Goal: Task Accomplishment & Management: Complete application form

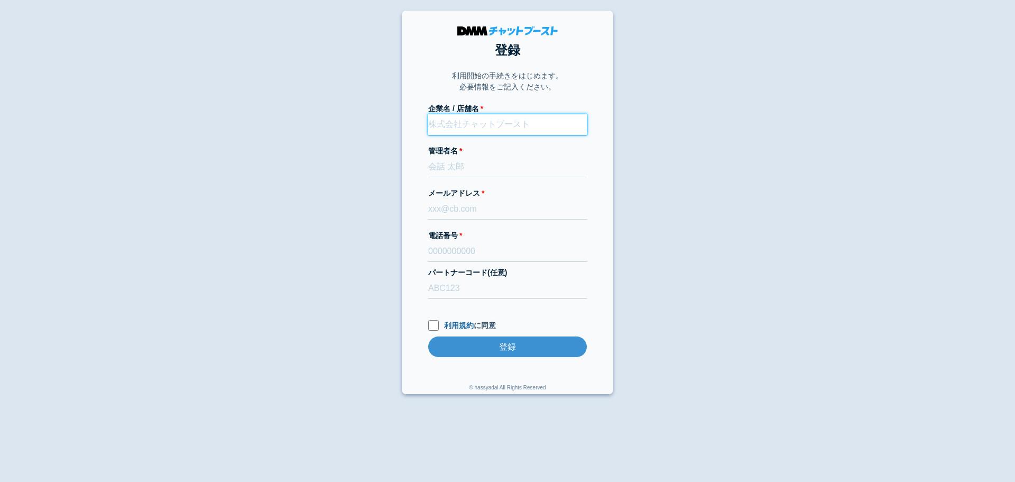
paste input "株式会社coA"
click at [523, 121] on input "株式会社coA" at bounding box center [507, 124] width 159 height 21
type input "株式会社coA／"
click at [472, 280] on input "パートナーコード(任意)" at bounding box center [507, 288] width 159 height 21
type input "D22013"
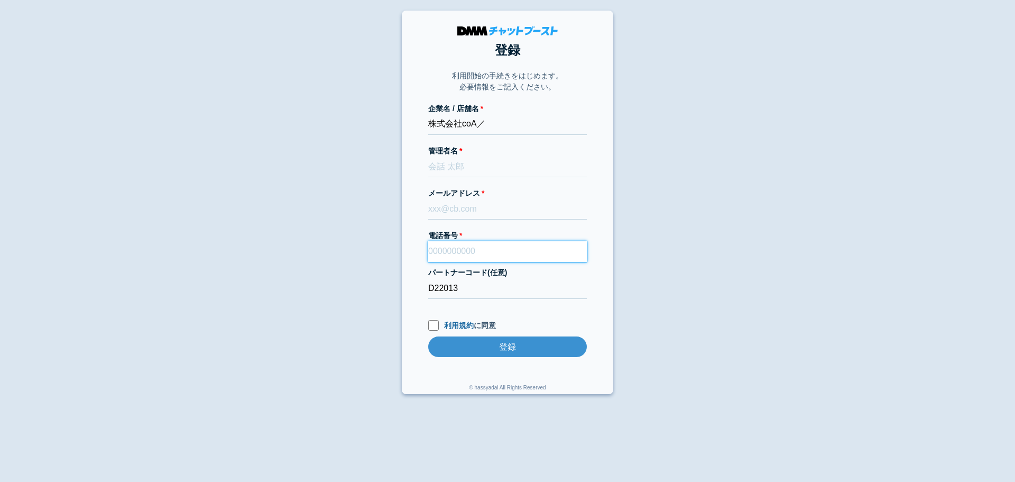
click at [506, 252] on input "電話番号" at bounding box center [507, 251] width 159 height 21
click at [434, 328] on input "利用規約 に同意" at bounding box center [433, 325] width 11 height 11
checkbox input "true"
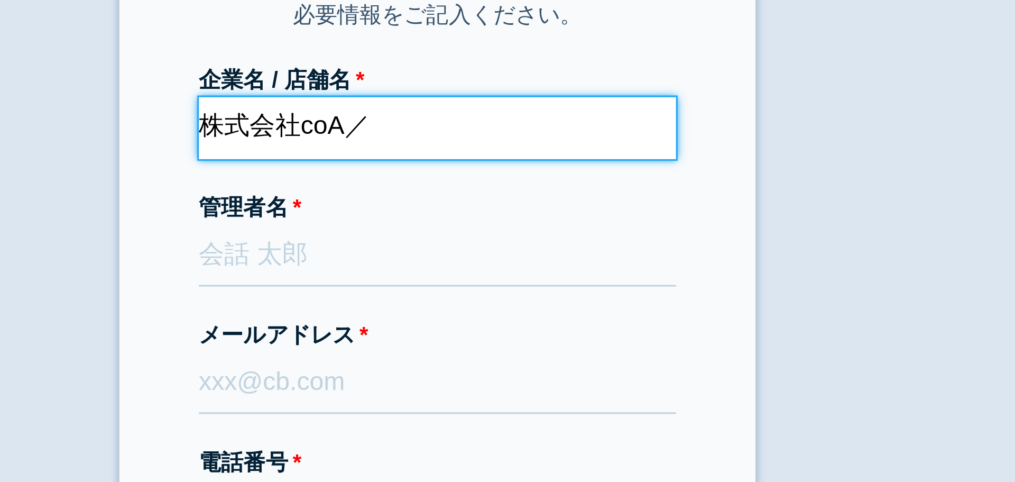
paste input "coaselect"
click at [503, 126] on input "株式会社coA／coaselect" at bounding box center [507, 124] width 159 height 21
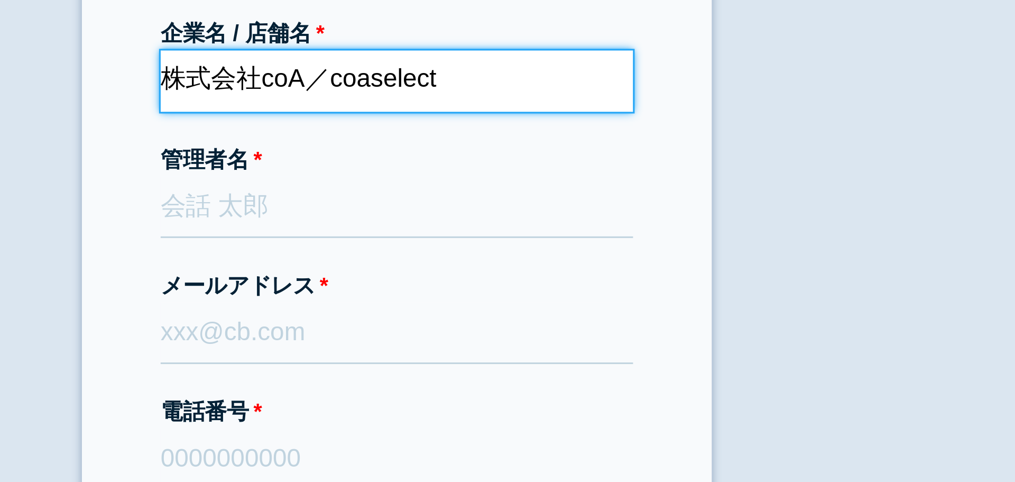
type input "株式会社coA／coaselect"
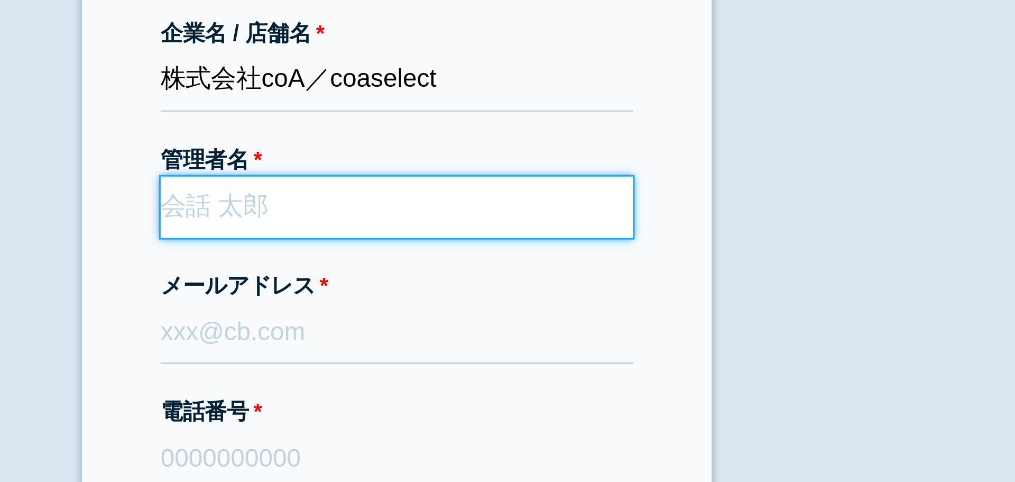
click at [452, 169] on input "管理者名" at bounding box center [507, 166] width 159 height 21
click at [480, 167] on input "管理者名" at bounding box center [507, 166] width 159 height 21
click at [465, 165] on input "[PERSON_NAME]" at bounding box center [507, 166] width 159 height 21
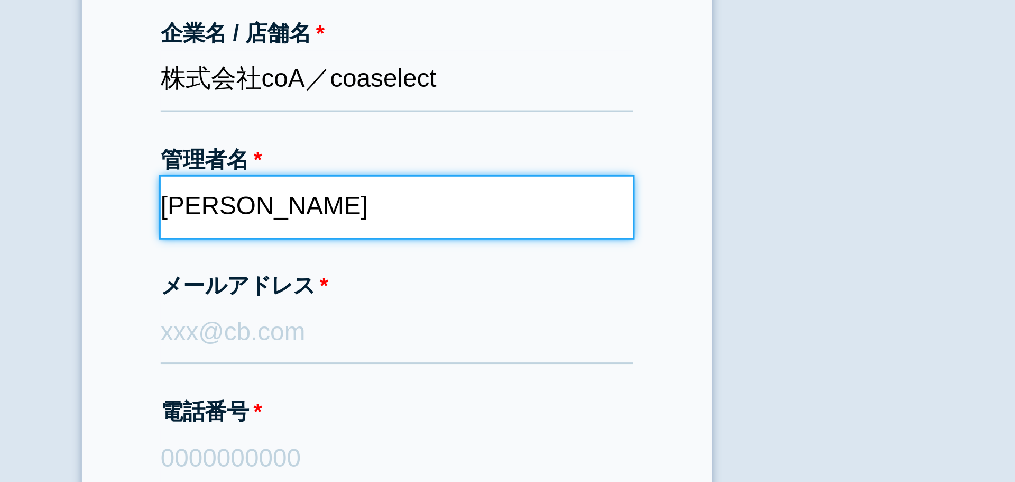
click at [465, 165] on input "[PERSON_NAME]" at bounding box center [507, 166] width 159 height 21
type input "[PERSON_NAME]"
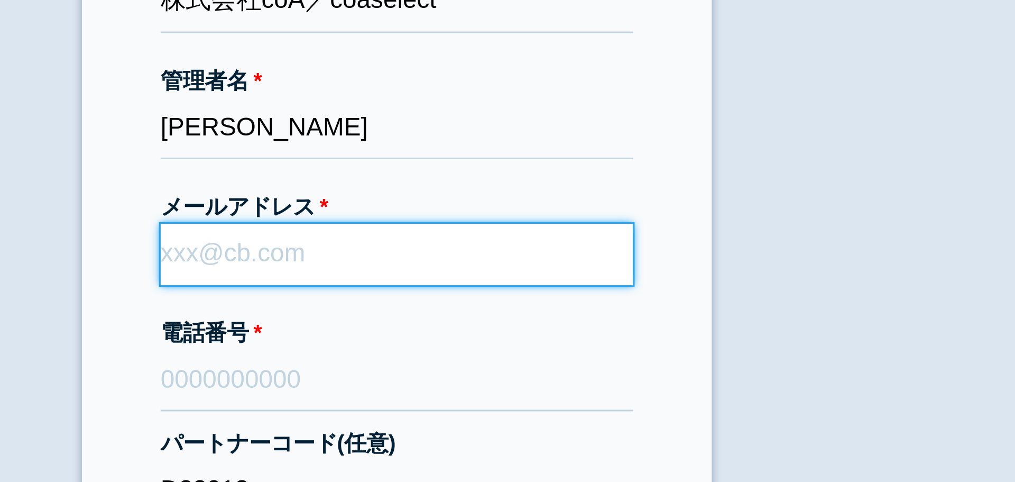
paste input "muramathu"
click at [450, 210] on input "muramathu" at bounding box center [507, 209] width 159 height 21
paste input "coaselect"
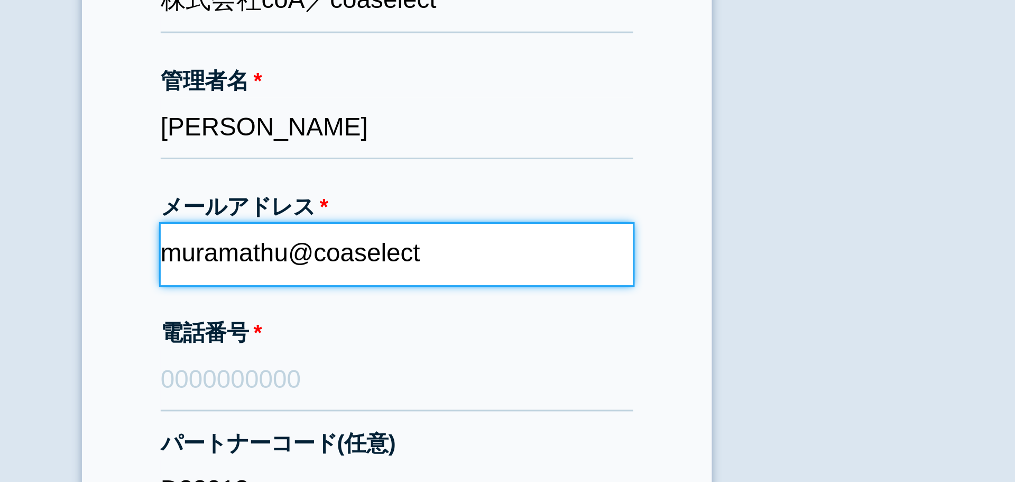
click at [483, 210] on input "muramathu@coaselect" at bounding box center [507, 209] width 159 height 21
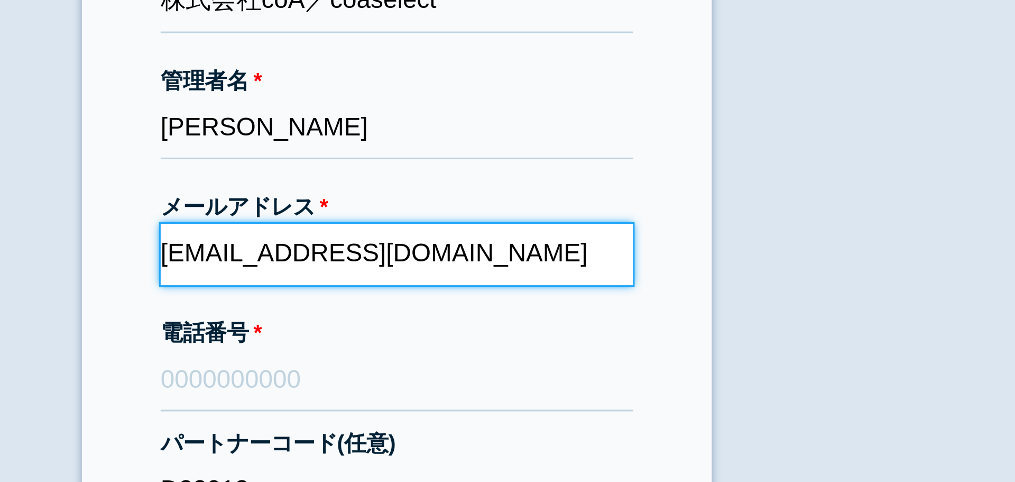
drag, startPoint x: 540, startPoint y: 211, endPoint x: 425, endPoint y: 204, distance: 114.9
click at [425, 204] on section "登録 利用開始の手続きをはじめます。 必要情報をご記入ください。 企業名 / 店舗名 株式会社coA／coaselect 管理者名 村松甫 メールアドレス m…" at bounding box center [507, 202] width 211 height 383
type input "muramathu@coaselect.jp"
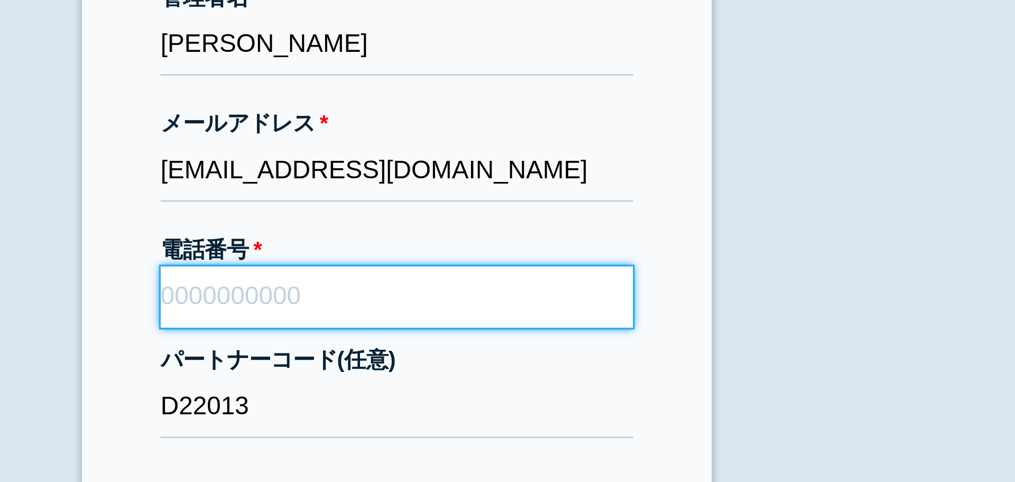
click at [459, 253] on input "電話番号" at bounding box center [507, 251] width 159 height 21
click at [472, 246] on input "0805835" at bounding box center [507, 251] width 159 height 21
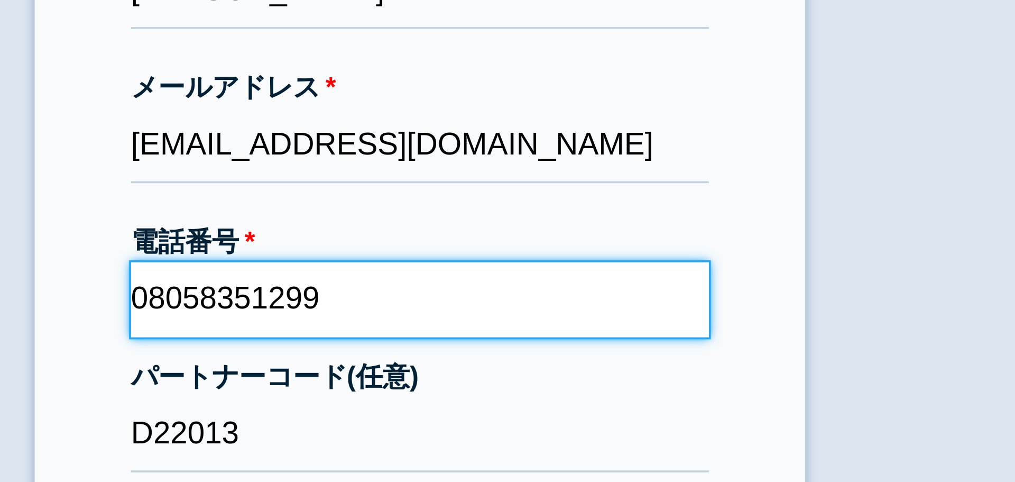
drag, startPoint x: 489, startPoint y: 252, endPoint x: 423, endPoint y: 247, distance: 65.8
click at [423, 247] on section "登録 利用開始の手続きをはじめます。 必要情報をご記入ください。 企業名 / 店舗名 株式会社coA／coaselect 管理者名 村松甫 メールアドレス m…" at bounding box center [507, 202] width 211 height 383
type input "08058351299"
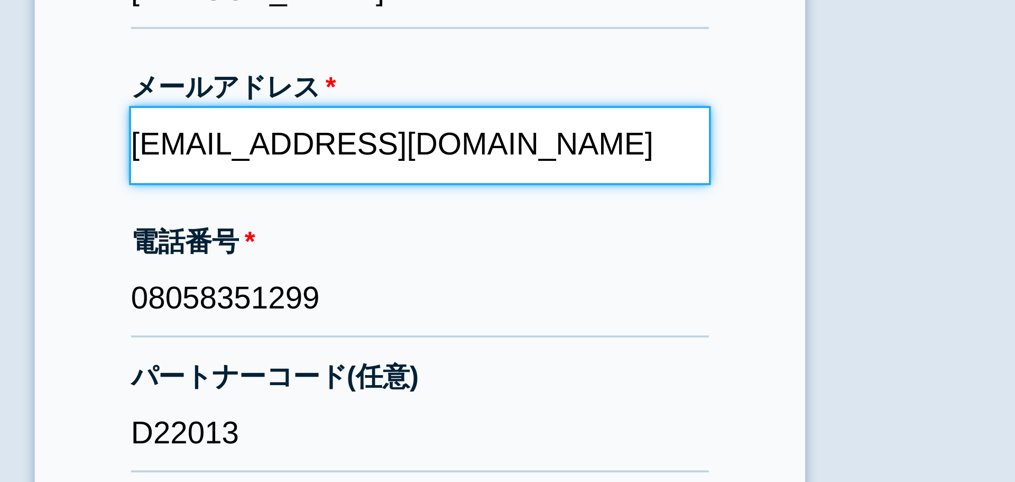
click at [494, 207] on input "muramathu@coaselect.jp" at bounding box center [507, 209] width 159 height 21
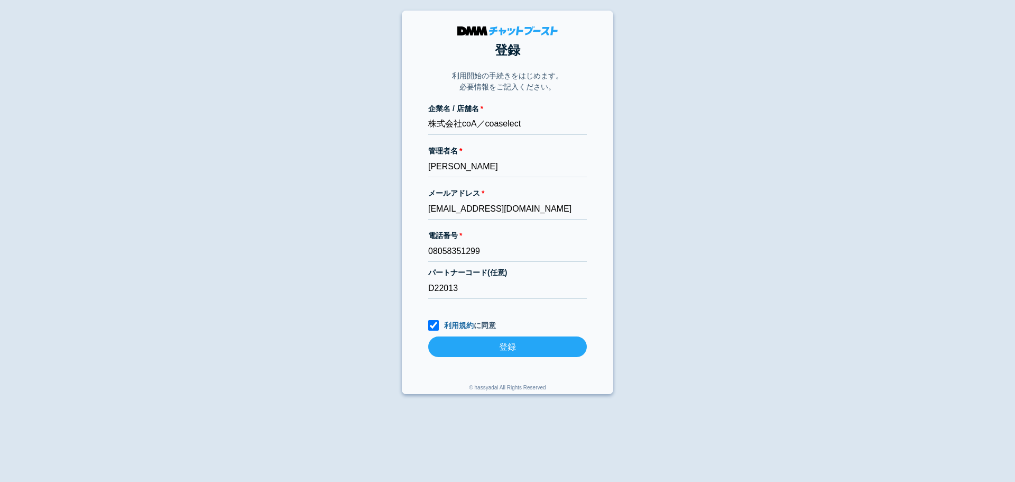
click at [516, 344] on input "登録" at bounding box center [507, 346] width 159 height 21
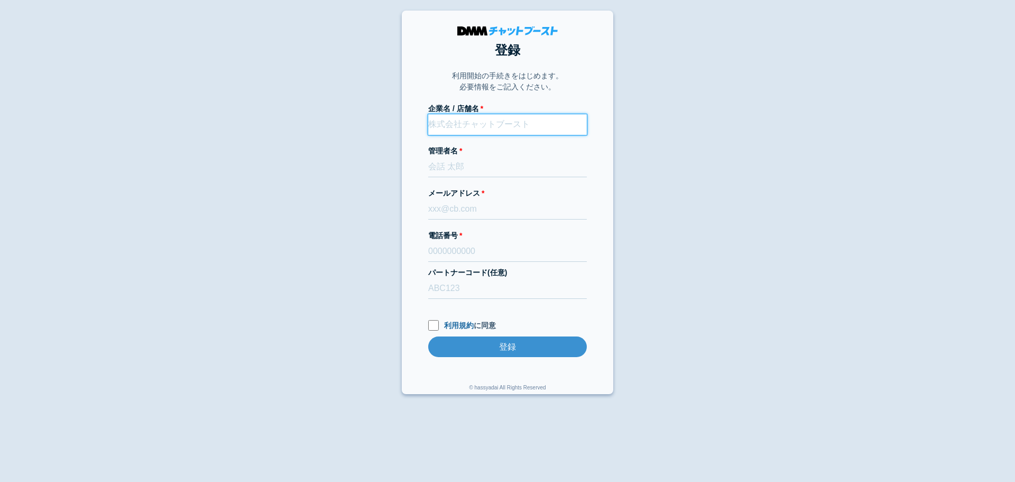
paste input "株式会社coA"
click at [468, 123] on input "株式会社coA" at bounding box center [507, 124] width 159 height 21
click at [495, 125] on input "株式会社coA" at bounding box center [507, 124] width 159 height 21
paste input "coaselect"
click at [503, 126] on input "株式会社coA／coaselect" at bounding box center [507, 124] width 159 height 21
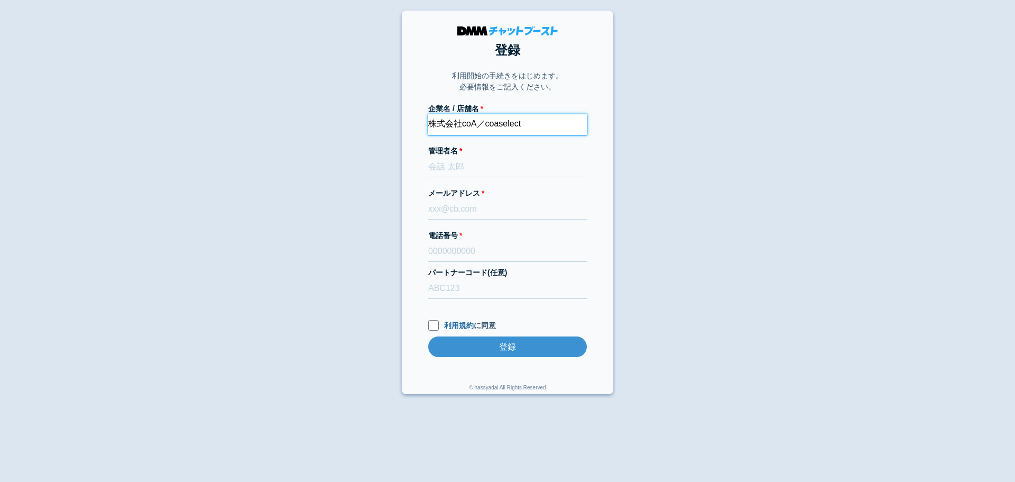
type input "株式会社coA／coaselect"
paste input "[PERSON_NAME]"
click at [509, 169] on input "村松甫" at bounding box center [507, 166] width 159 height 21
type input "村松甫"
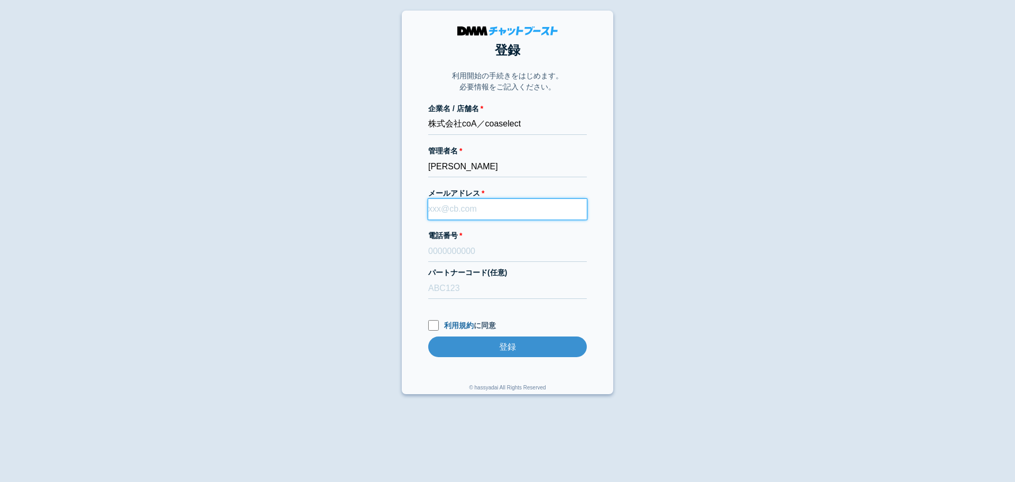
paste input "muramathu@coaselect.jp"
click at [455, 212] on input "メールアドレス" at bounding box center [507, 209] width 159 height 21
type input "muramathu@coaselect.jp"
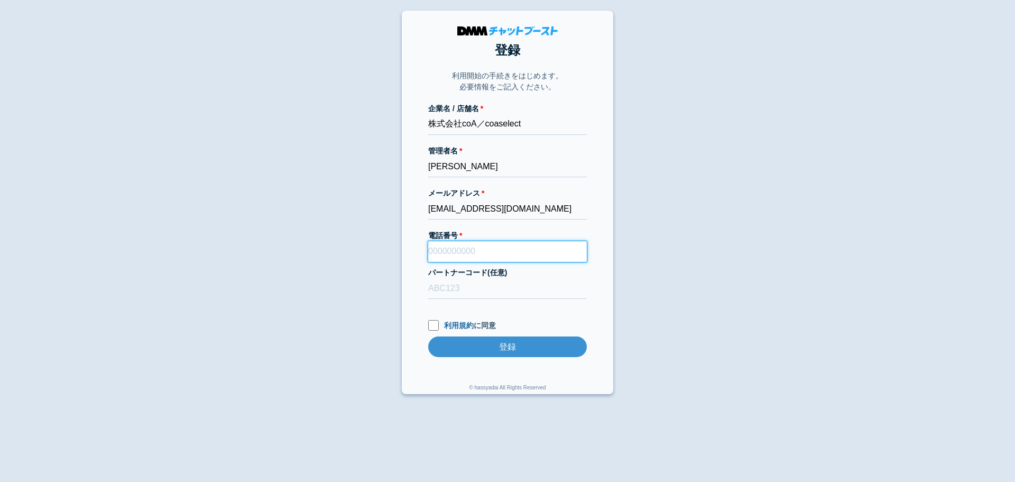
paste input "08058351299"
click at [465, 251] on input "08058351299" at bounding box center [507, 251] width 159 height 21
type input "08058351299"
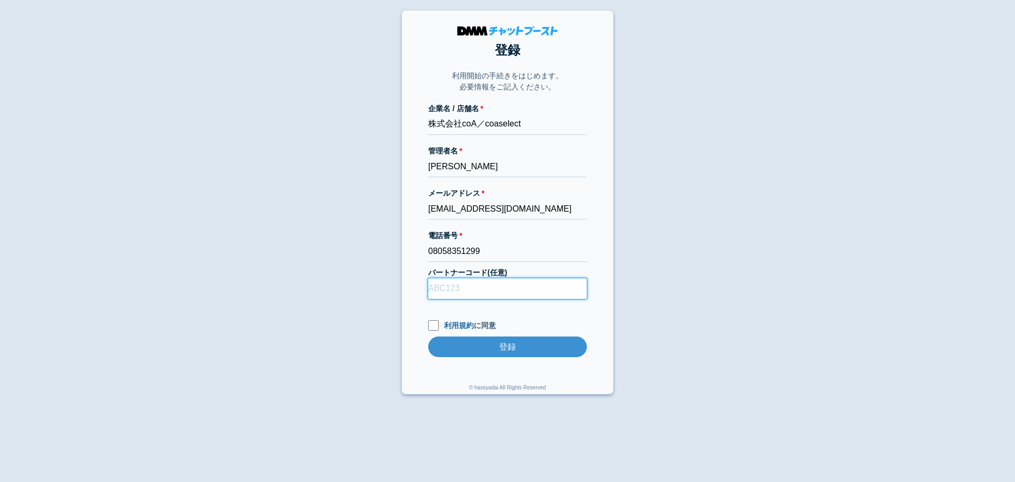
drag, startPoint x: 476, startPoint y: 286, endPoint x: 496, endPoint y: 317, distance: 37.1
click at [496, 317] on form "企業名 / 店舗名 株式会社coA／coaselect 管理者名 村松甫 メールアドレス muramathu@coaselect.jp 電話番号 080583…" at bounding box center [507, 240] width 159 height 275
type input "D22013"
click at [431, 326] on input "利用規約 に同意" at bounding box center [433, 325] width 11 height 11
checkbox input "true"
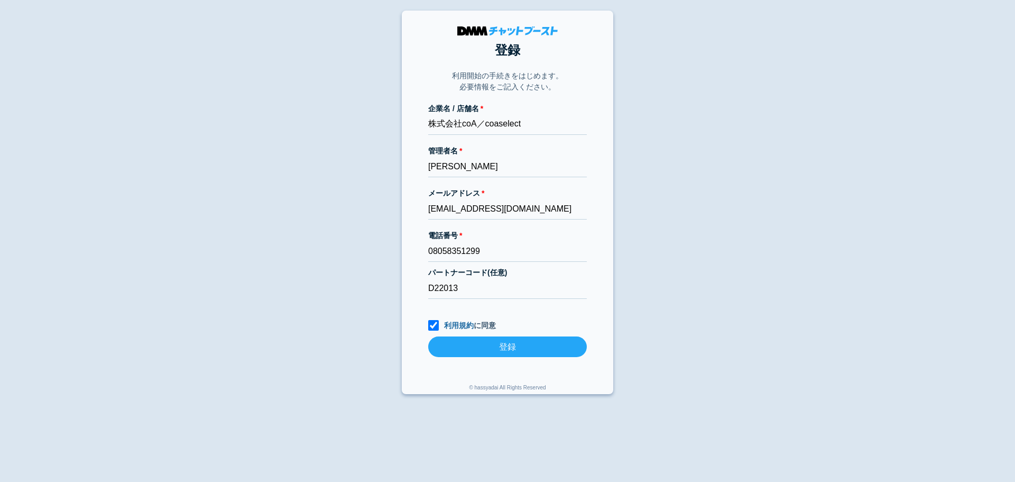
click at [484, 344] on input "登録" at bounding box center [507, 346] width 159 height 21
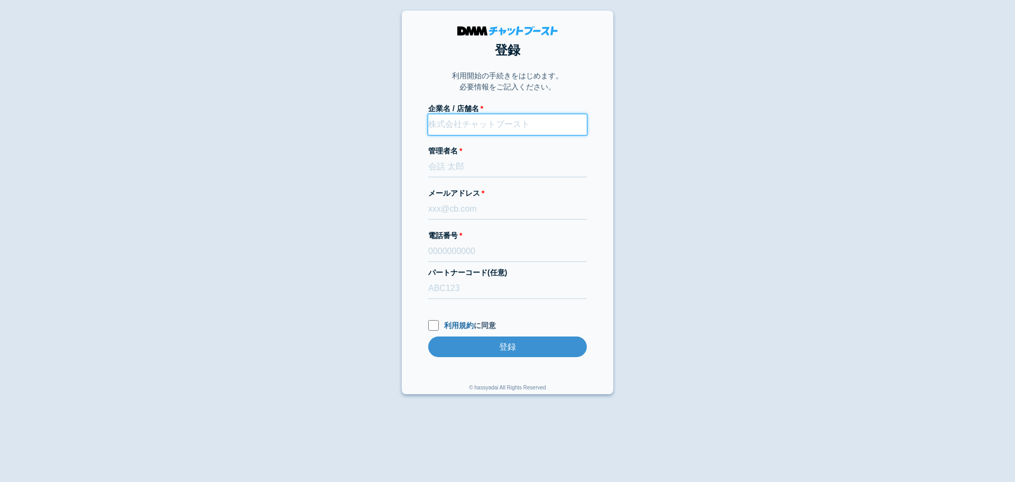
paste input "株式会社coA"
click at [486, 126] on input "株式会社coA" at bounding box center [507, 124] width 159 height 21
type input "株式会社coA／coaselect"
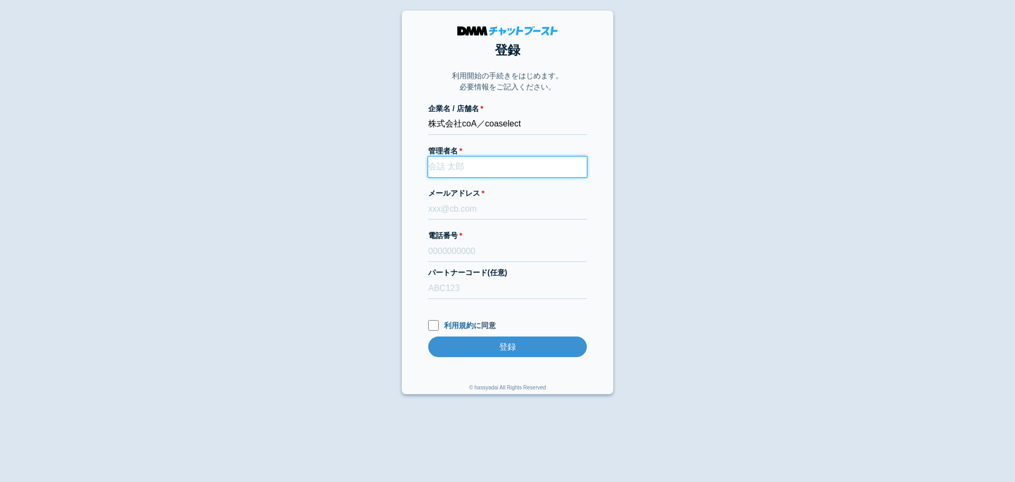
click at [497, 168] on input "管理者名" at bounding box center [507, 166] width 159 height 21
paste input "村松甫"
click at [473, 159] on input "村松甫" at bounding box center [507, 166] width 159 height 21
type input "村松甫"
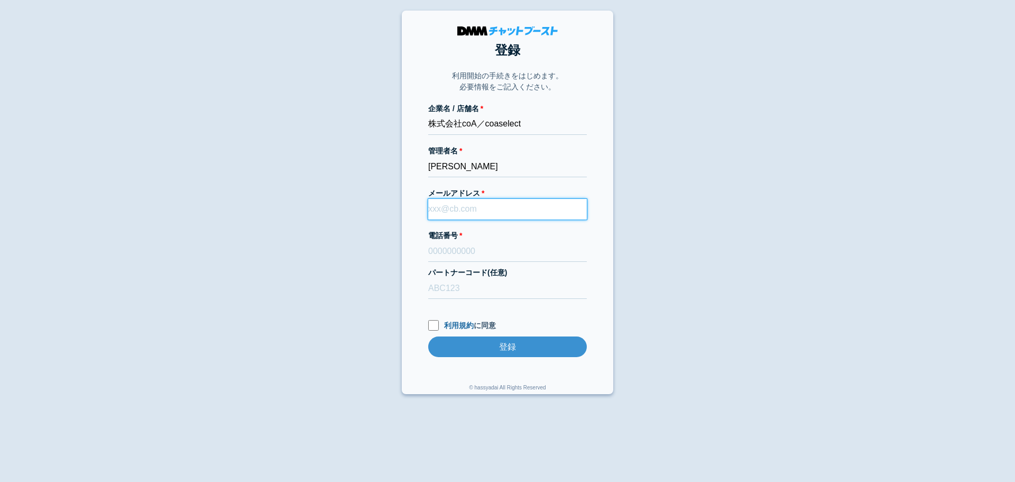
click at [440, 200] on input "メールアドレス" at bounding box center [507, 209] width 159 height 21
paste input ":muramatsu@coaselect.jp"
type input ":muramatsu@coaselect.jp"
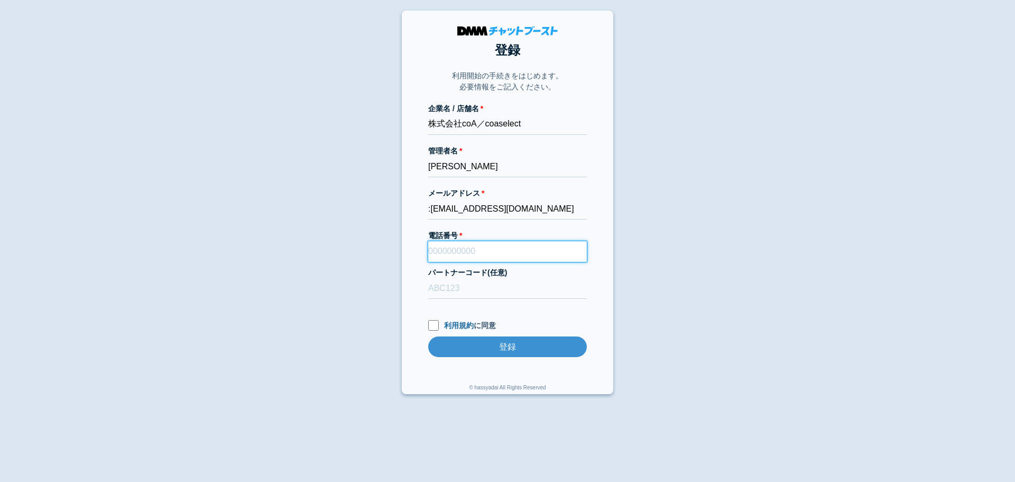
paste input "08058351299"
click at [458, 255] on input "電話番号" at bounding box center [507, 251] width 159 height 21
type input "08058351299"
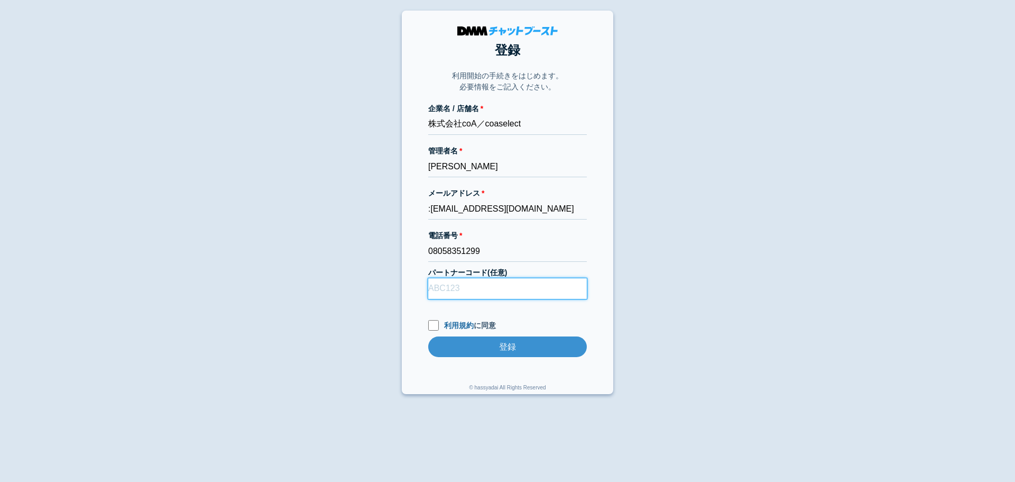
drag, startPoint x: 488, startPoint y: 290, endPoint x: 509, endPoint y: 318, distance: 35.5
click at [509, 318] on form "企業名 / 店舗名 株式会社coA／coaselect 管理者名 村松甫 メールアドレス :muramatsu@coaselect.jp 電話番号 08058…" at bounding box center [507, 240] width 159 height 275
type input "D22013"
click at [432, 326] on input "利用規約 に同意" at bounding box center [433, 325] width 11 height 11
checkbox input "true"
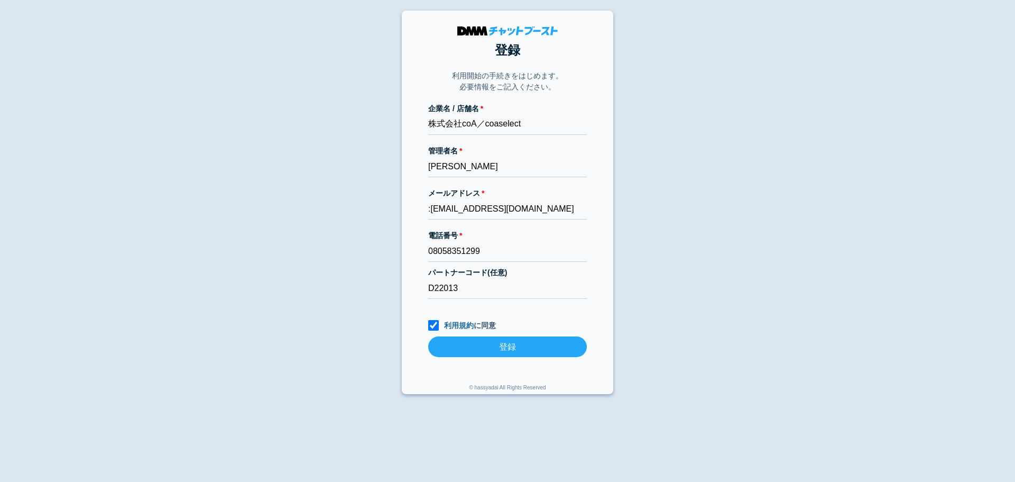
click at [481, 349] on input "登録" at bounding box center [507, 346] width 159 height 21
click at [433, 202] on input ":muramatsu@coaselect.jp" at bounding box center [507, 209] width 159 height 21
type input "muramatsu@coaselect.jp"
click at [520, 346] on input "登録" at bounding box center [507, 346] width 159 height 21
